Goal: Communication & Community: Ask a question

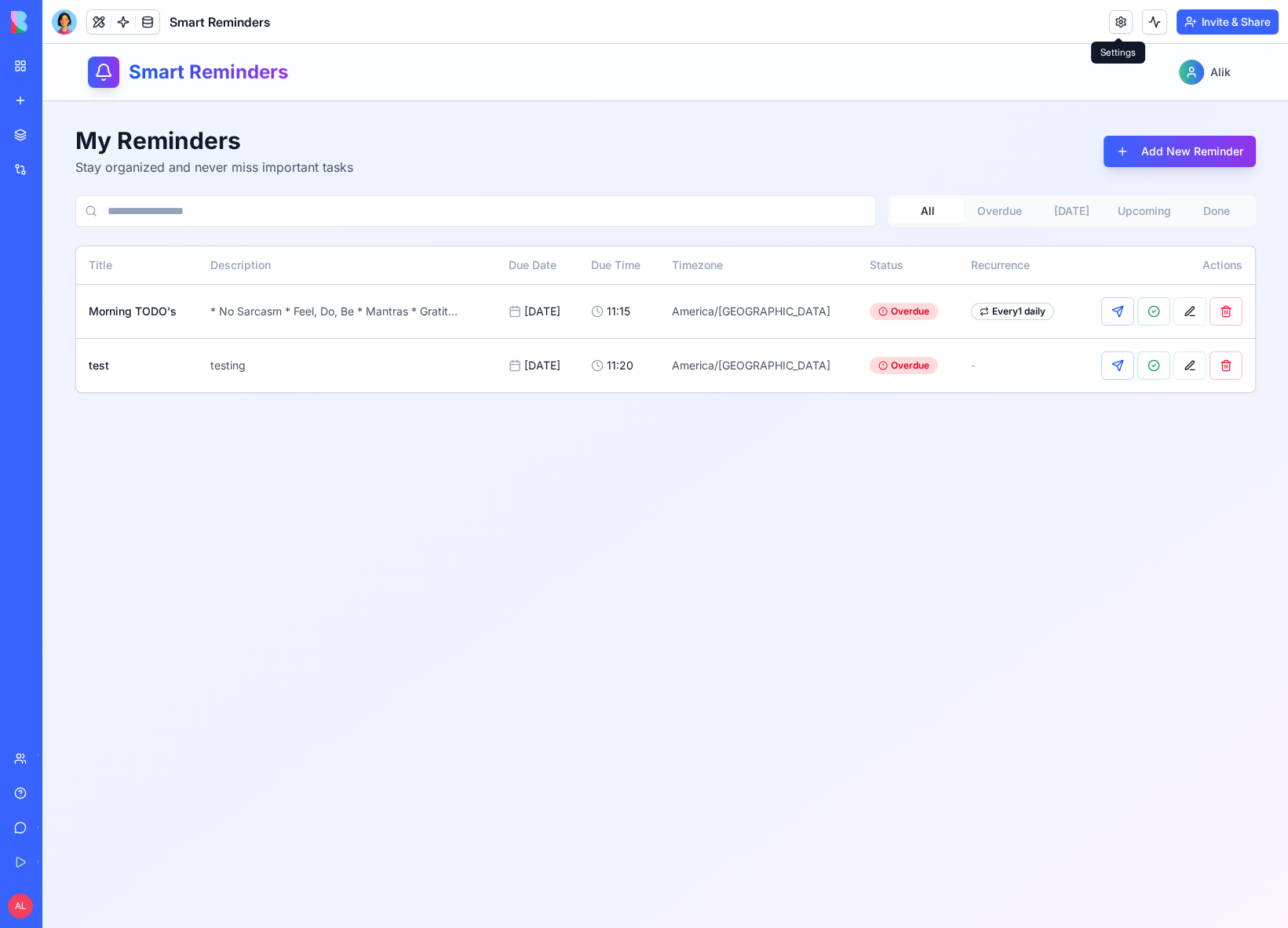
click at [1121, 24] on link at bounding box center [1121, 22] width 24 height 24
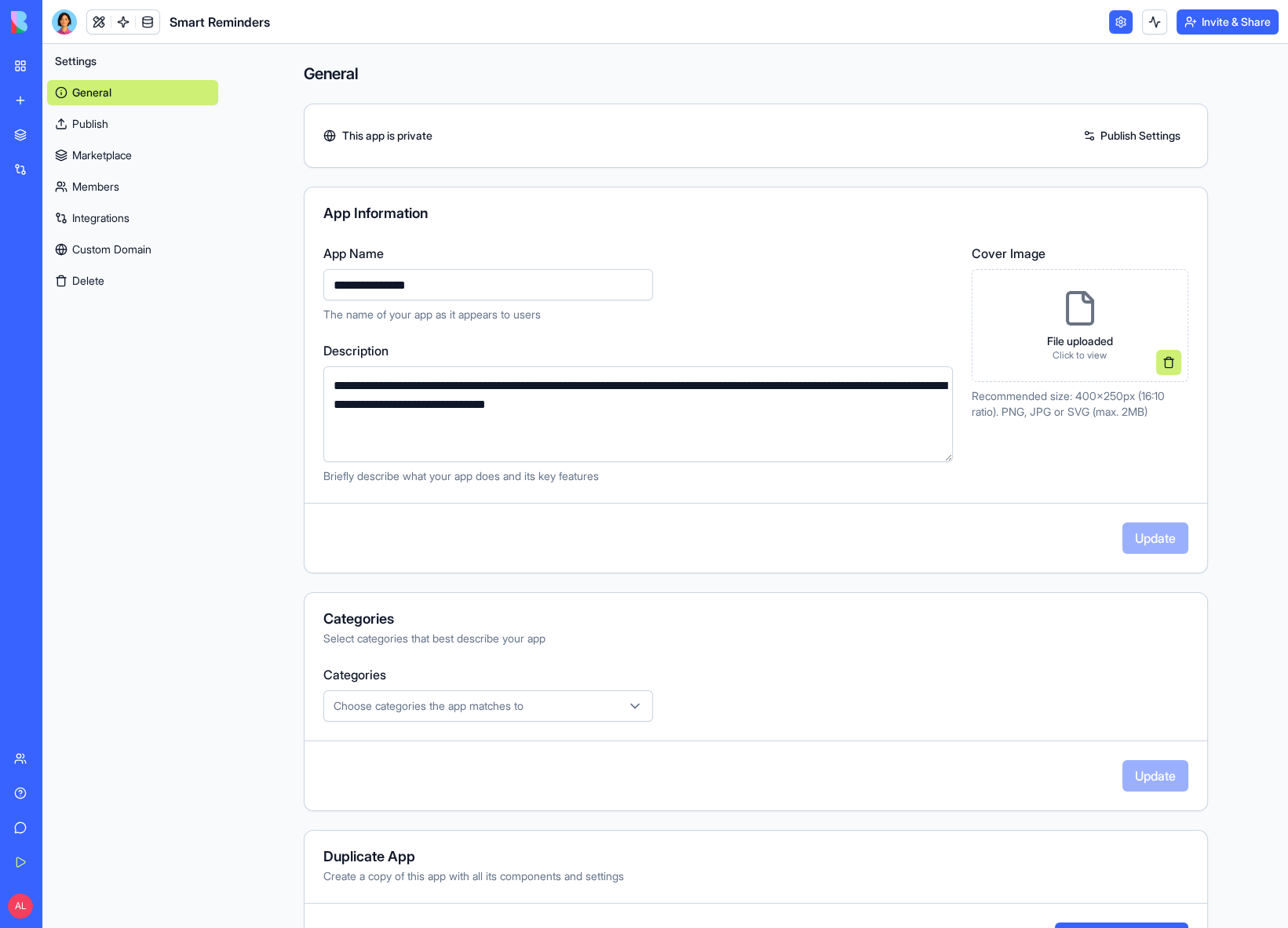
click at [16, 28] on img at bounding box center [60, 22] width 97 height 22
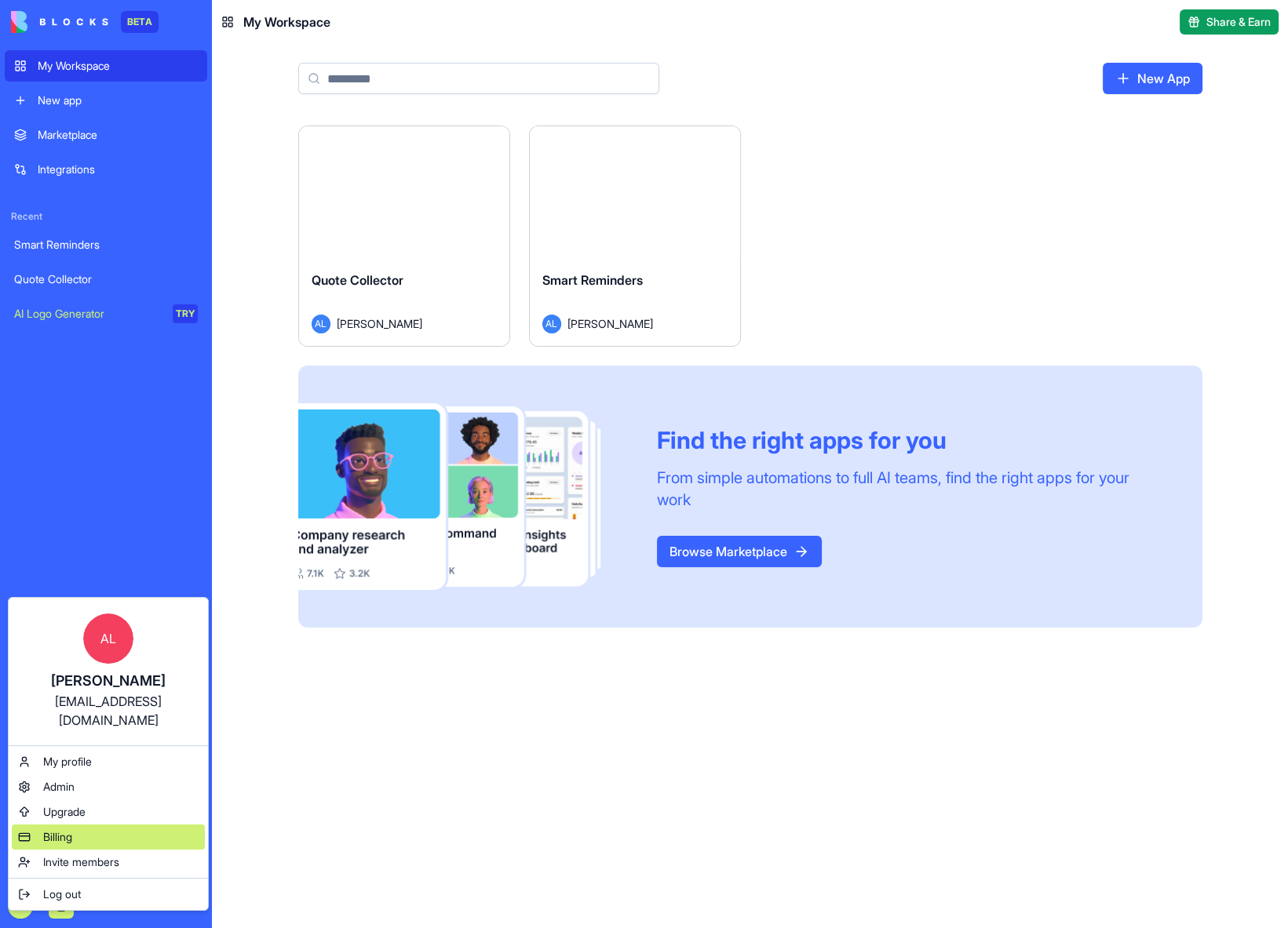
click at [58, 829] on span "Billing" at bounding box center [58, 836] width 29 height 16
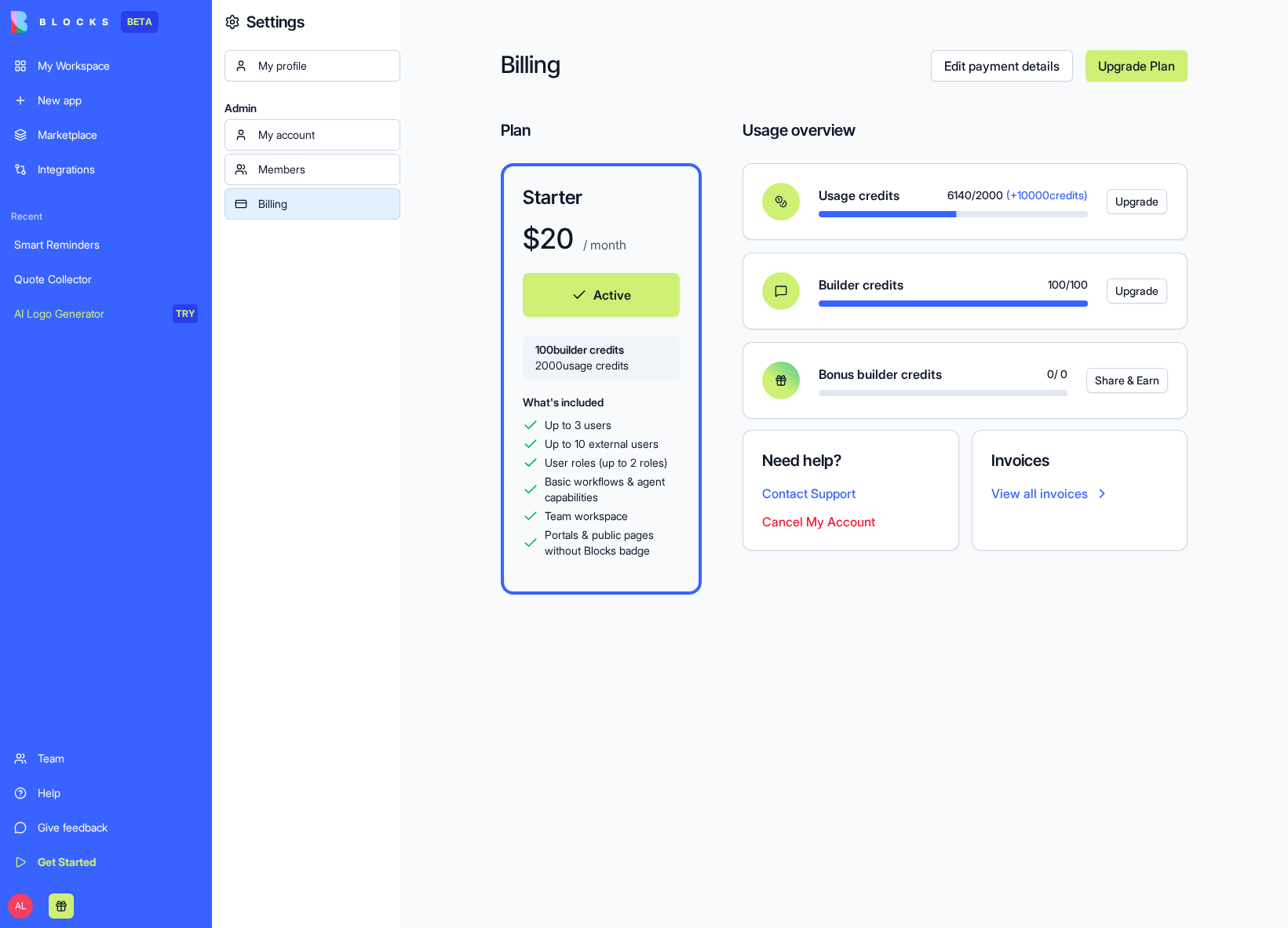
click at [1121, 68] on link "Upgrade Plan" at bounding box center [1136, 66] width 102 height 31
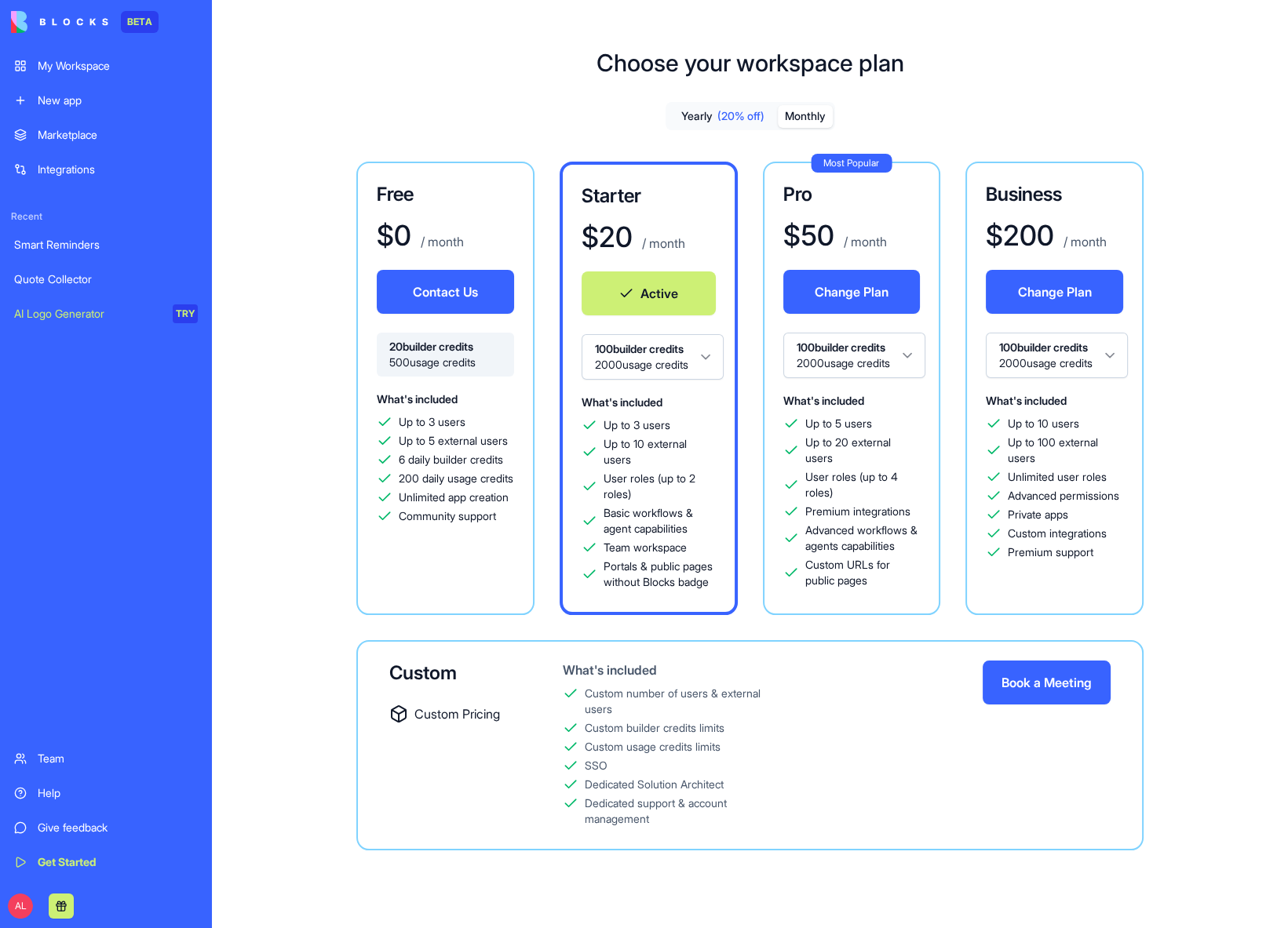
click at [448, 293] on button "Contact Us" at bounding box center [446, 292] width 138 height 44
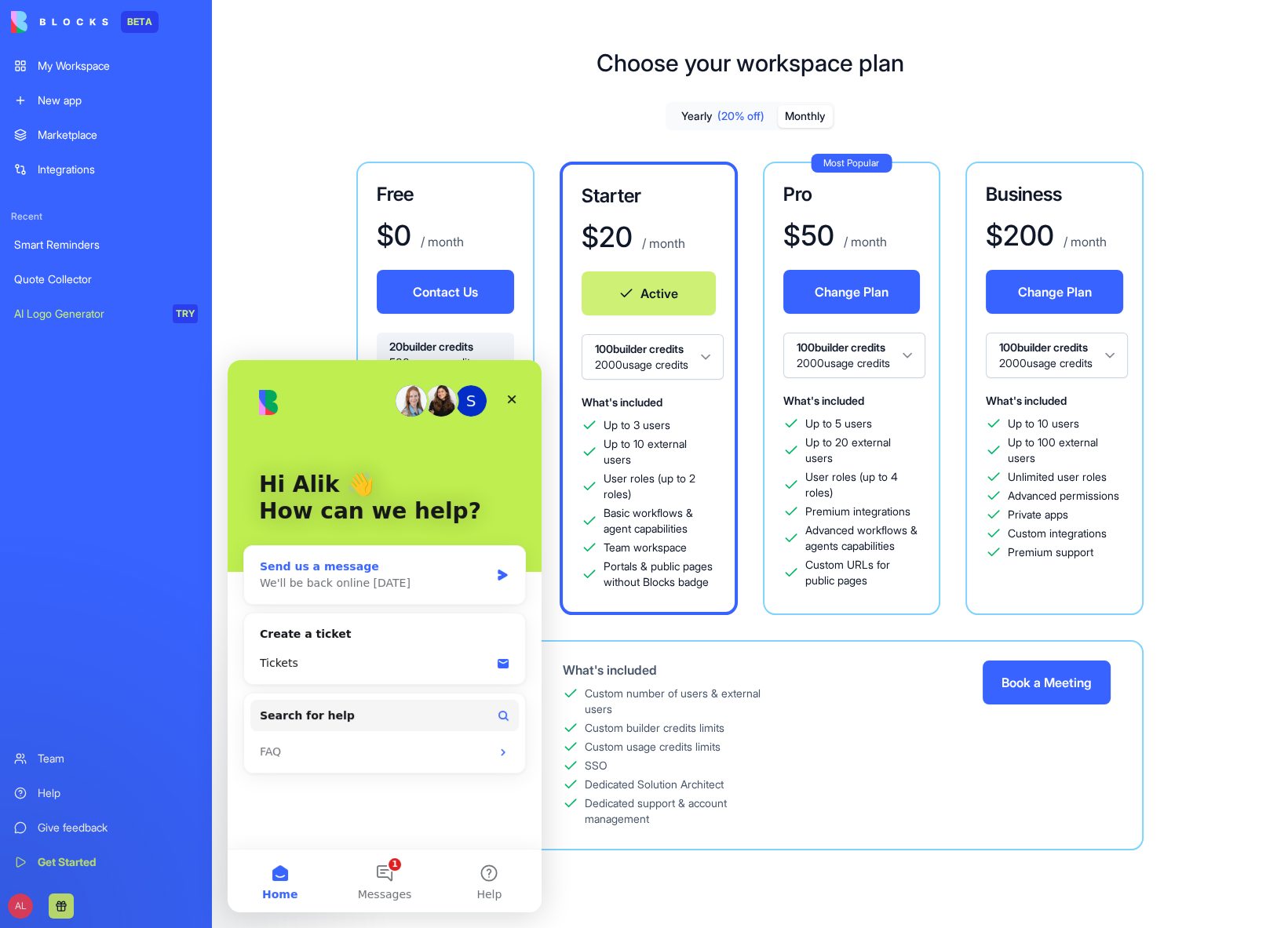
click at [333, 589] on div "We'll be back online [DATE]" at bounding box center [374, 583] width 230 height 17
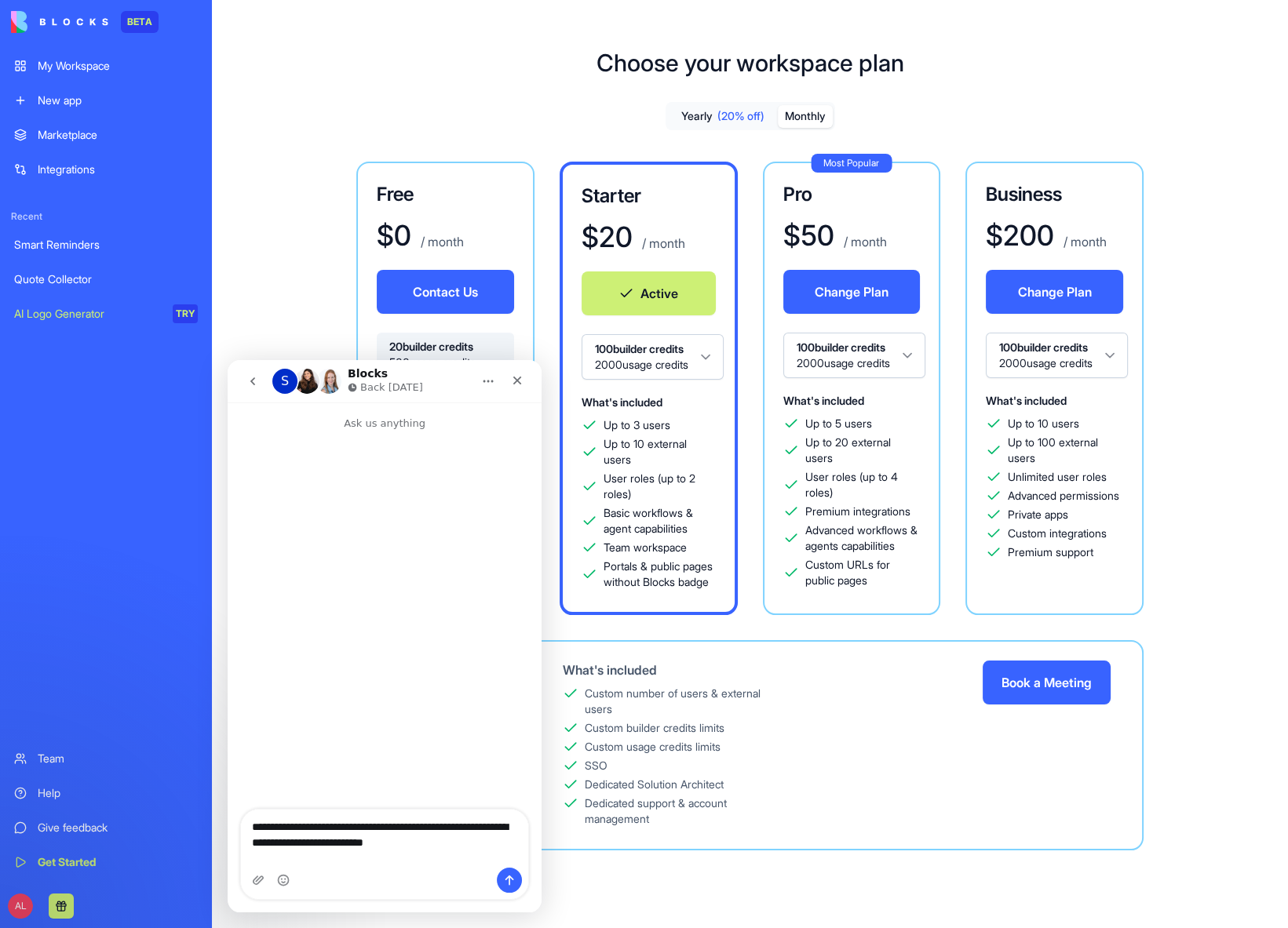
type textarea "**********"
click at [503, 878] on icon "Send a message…" at bounding box center [509, 880] width 13 height 13
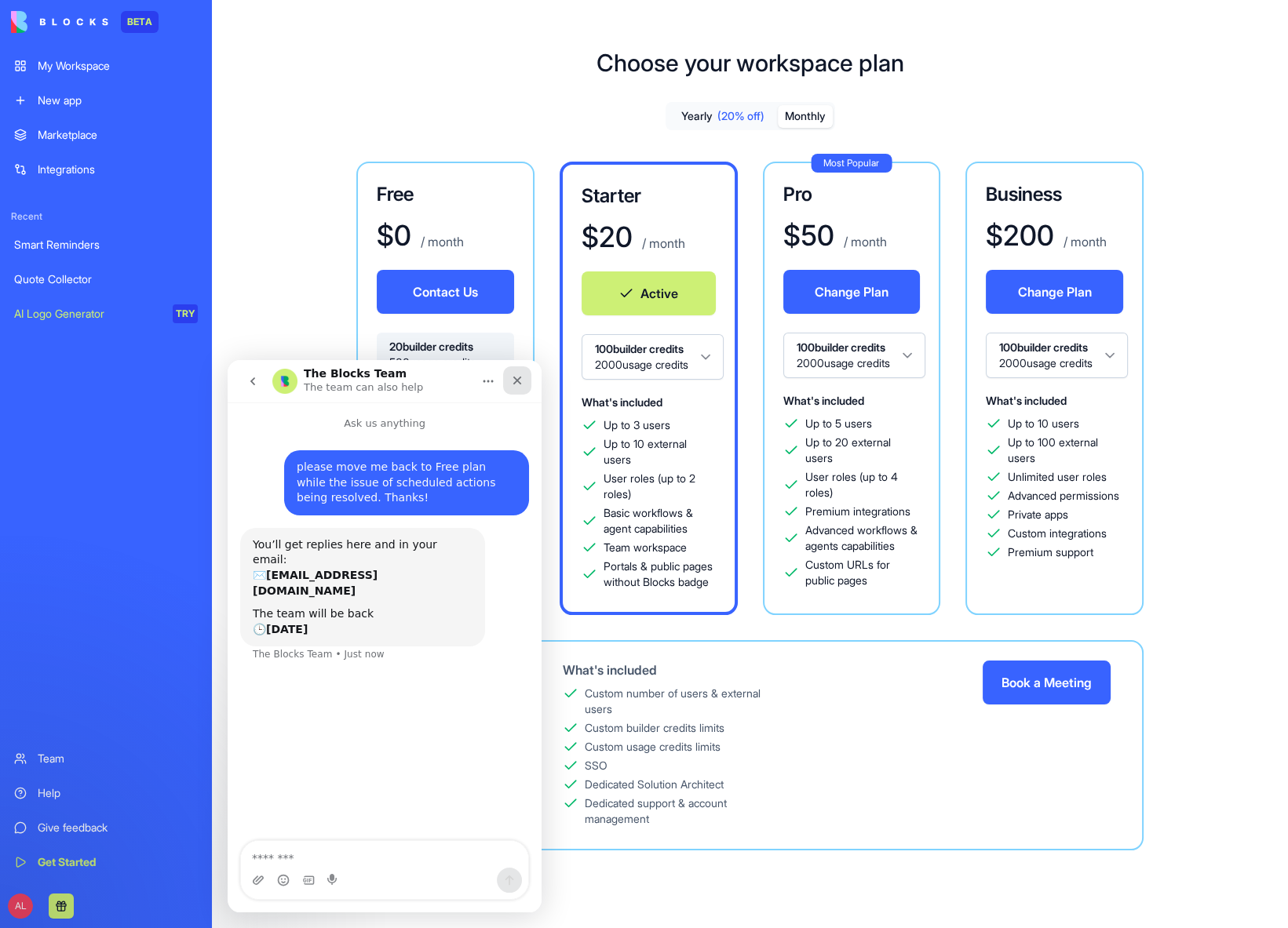
click at [525, 380] on div "Close" at bounding box center [516, 380] width 28 height 28
